Goal: Information Seeking & Learning: Learn about a topic

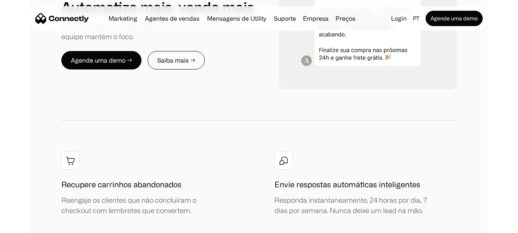
scroll to position [998, 0]
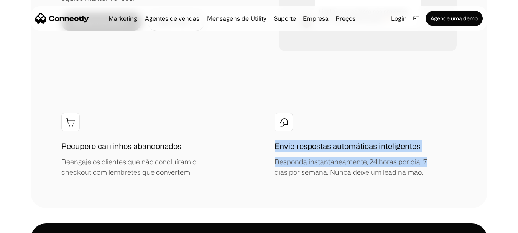
drag, startPoint x: 273, startPoint y: 106, endPoint x: 434, endPoint y: 111, distance: 161.2
click at [434, 113] on div "Recupere carrinhos abandonados Reengaje os clientes que não concluíram o checko…" at bounding box center [259, 145] width 396 height 64
click at [441, 113] on div "Recupere carrinhos abandonados Reengaje os clientes que não concluíram o checko…" at bounding box center [259, 145] width 396 height 64
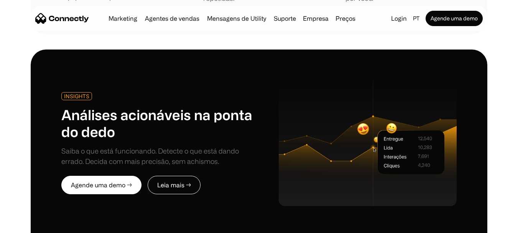
scroll to position [1650, 0]
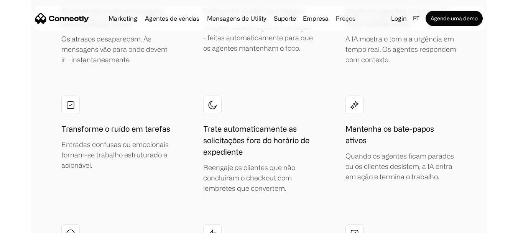
click at [344, 18] on link "Preços" at bounding box center [346, 18] width 26 height 6
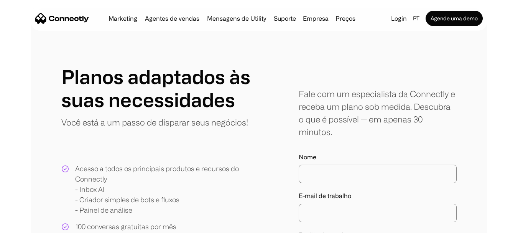
scroll to position [77, 0]
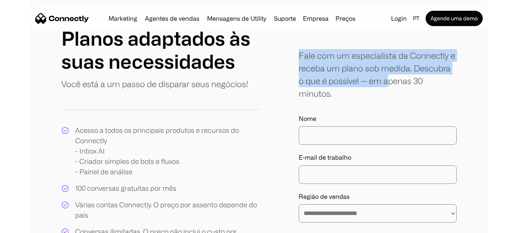
drag, startPoint x: 299, startPoint y: 52, endPoint x: 390, endPoint y: 82, distance: 95.9
click at [390, 82] on div "Fale com um especialista da Connectly e receba um plano sob medida. Descubra o …" at bounding box center [378, 74] width 158 height 51
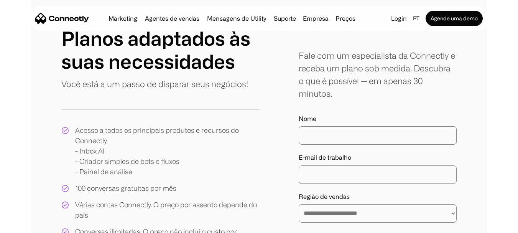
click at [425, 83] on div "Fale com um especialista da Connectly e receba um plano sob medida. Descubra o …" at bounding box center [378, 74] width 158 height 51
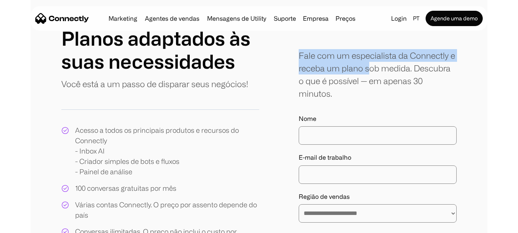
drag, startPoint x: 300, startPoint y: 56, endPoint x: 379, endPoint y: 69, distance: 80.1
click at [373, 68] on div "Fale com um especialista da Connectly e receba um plano sob medida. Descubra o …" at bounding box center [378, 74] width 158 height 51
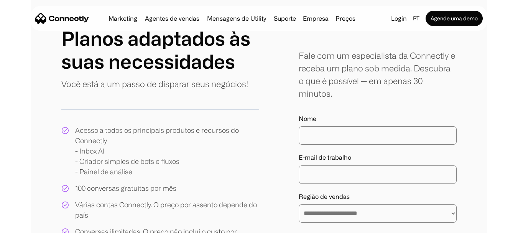
click at [406, 69] on div "Fale com um especialista da Connectly e receba um plano sob medida. Descubra o …" at bounding box center [378, 74] width 158 height 51
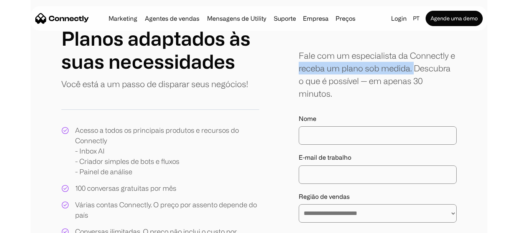
drag, startPoint x: 414, startPoint y: 69, endPoint x: 293, endPoint y: 71, distance: 120.9
click at [293, 71] on div "**********" at bounding box center [259, 187] width 396 height 320
click at [340, 74] on div "Fale com um especialista da Connectly e receba um plano sob medida. Descubra o …" at bounding box center [378, 74] width 158 height 51
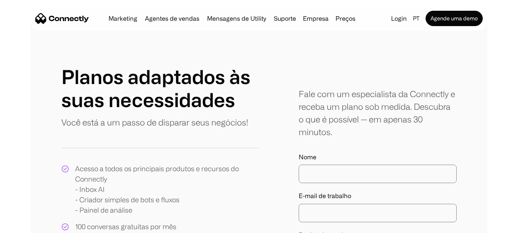
scroll to position [0, 0]
